Goal: Task Accomplishment & Management: Manage account settings

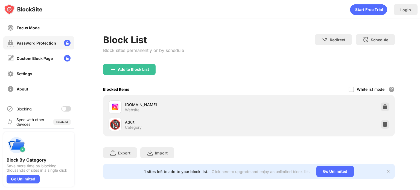
scroll to position [50, 0]
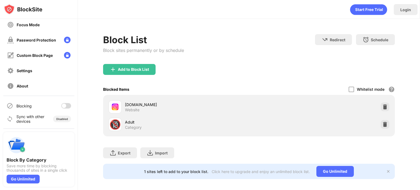
click at [62, 106] on div at bounding box center [64, 106] width 4 height 4
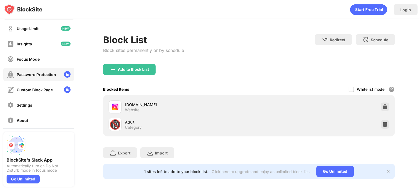
scroll to position [50, 0]
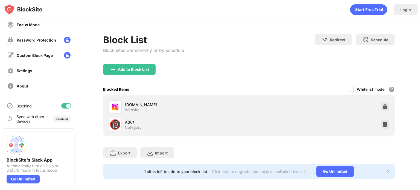
click at [62, 106] on div at bounding box center [66, 105] width 10 height 5
click at [58, 109] on div "Blocking" at bounding box center [38, 105] width 71 height 13
click at [63, 106] on div at bounding box center [66, 105] width 10 height 5
